Goal: Information Seeking & Learning: Learn about a topic

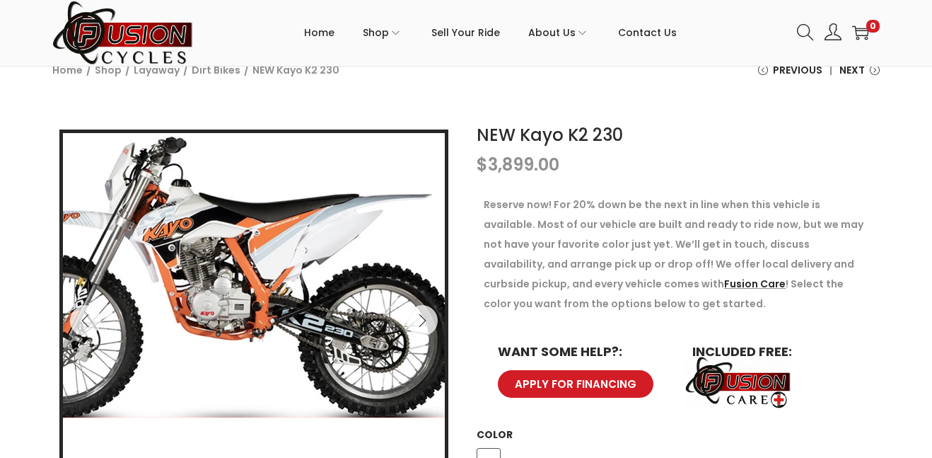
click at [383, 314] on img at bounding box center [216, 277] width 489 height 288
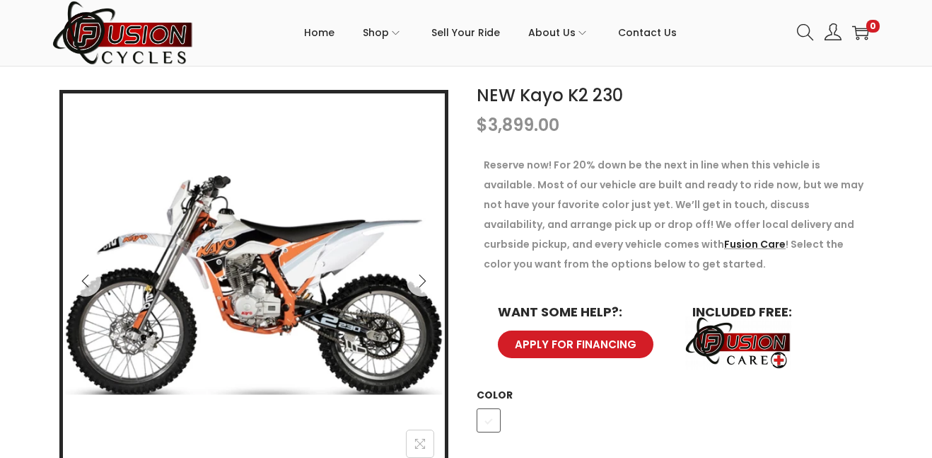
scroll to position [204, 0]
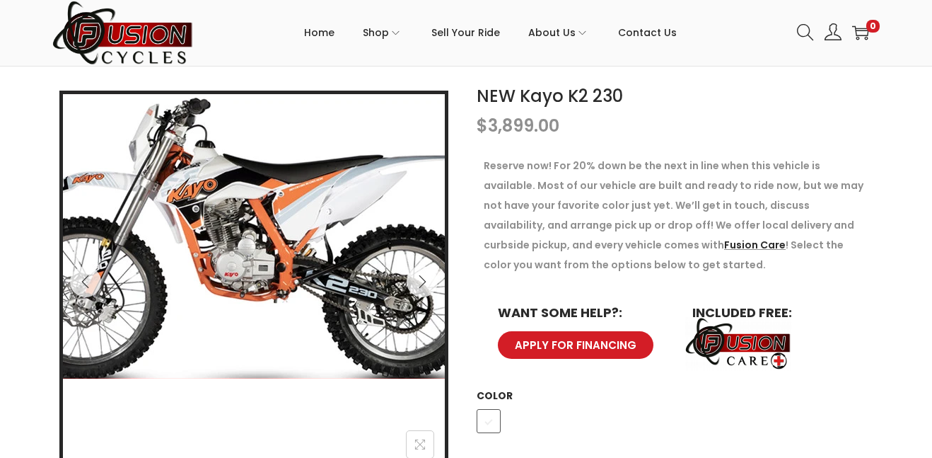
click at [297, 228] on img at bounding box center [240, 238] width 489 height 288
